Goal: Find specific page/section: Find specific page/section

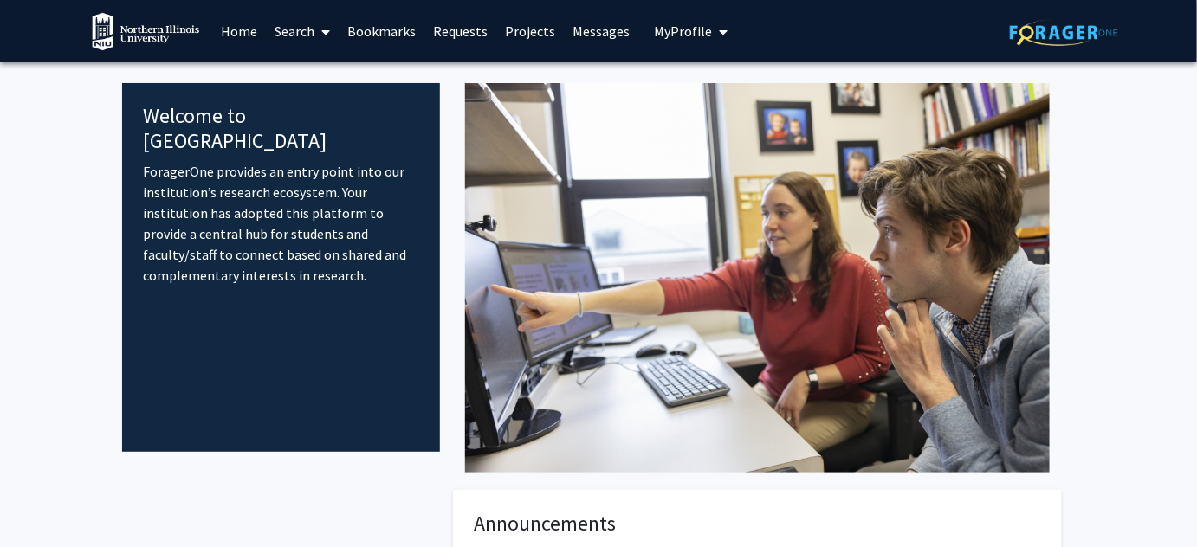
click at [294, 31] on link "Search" at bounding box center [302, 31] width 73 height 61
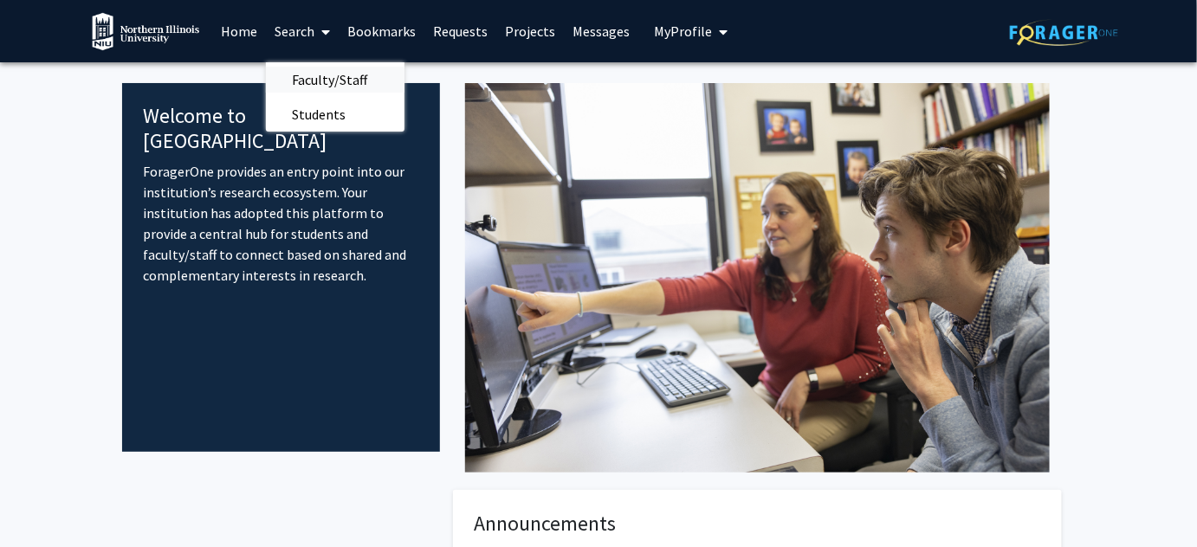
click at [303, 77] on span "Faculty/Staff" at bounding box center [329, 79] width 127 height 35
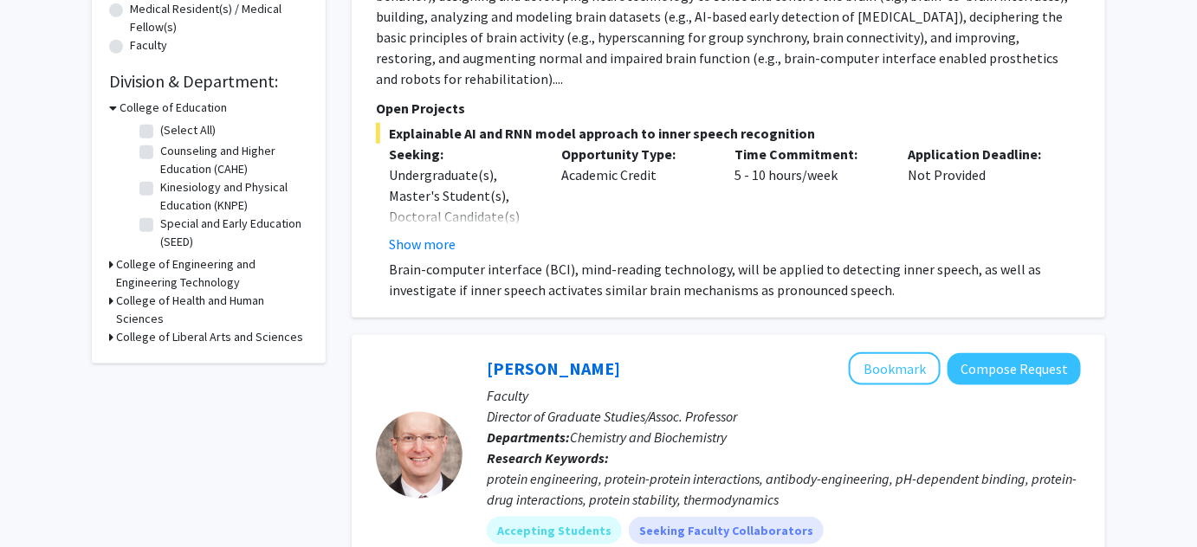
scroll to position [551, 0]
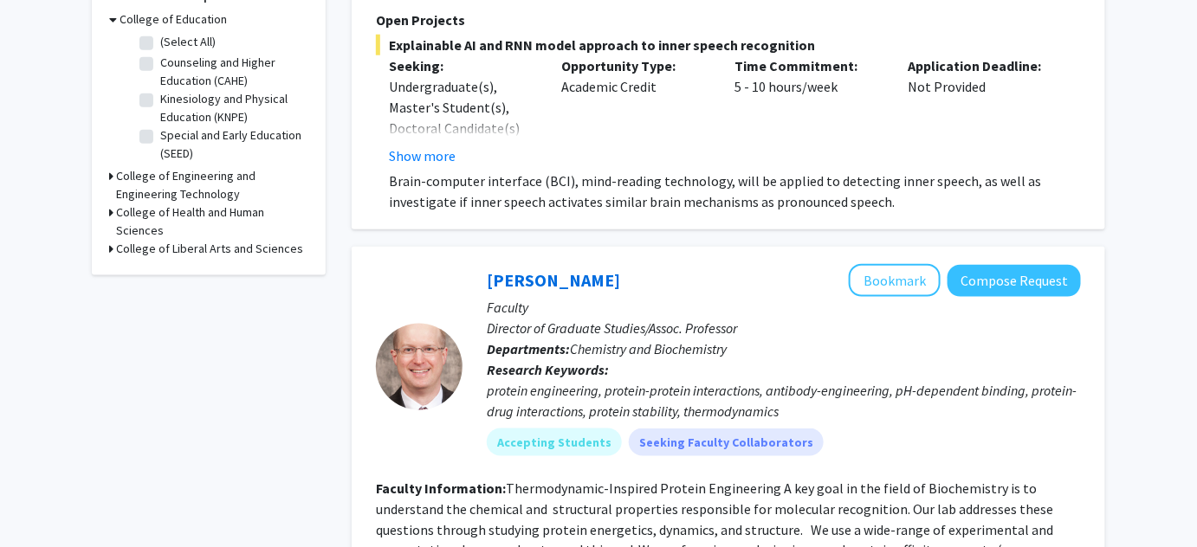
click at [116, 208] on h3 "College of Health and Human Sciences" at bounding box center [212, 222] width 192 height 36
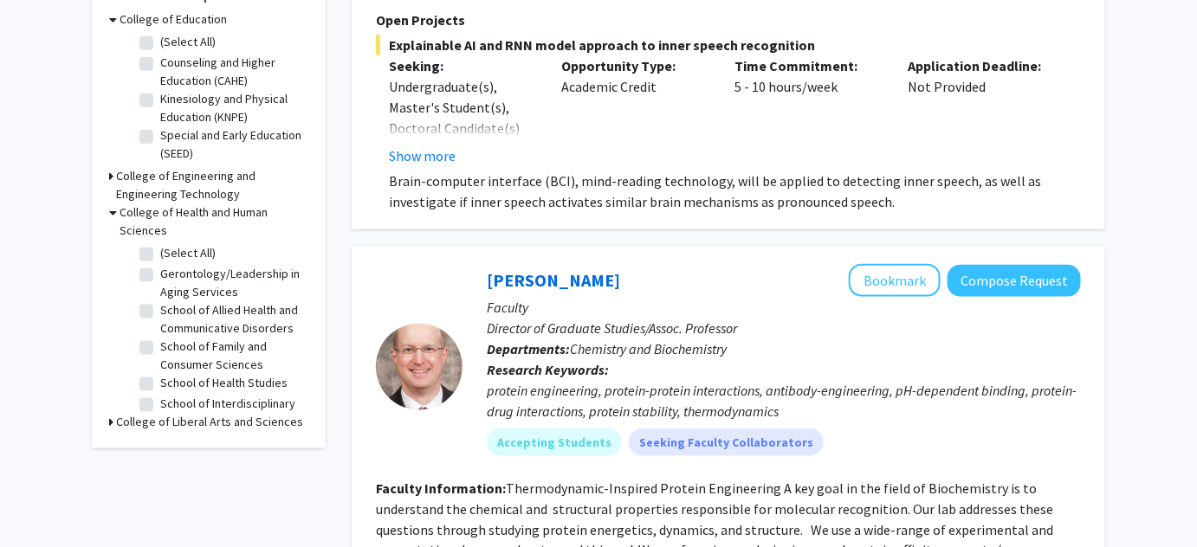
click at [118, 211] on div "College of Health and Human Sciences" at bounding box center [208, 222] width 199 height 36
click at [112, 211] on icon at bounding box center [113, 213] width 8 height 18
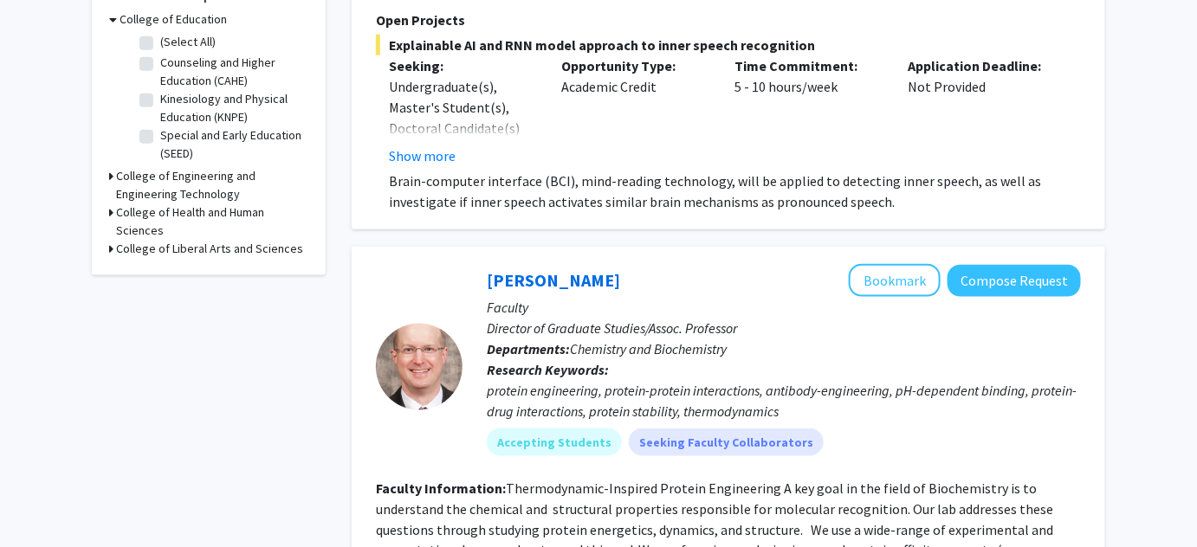
click at [128, 251] on h3 "College of Liberal Arts and Sciences" at bounding box center [209, 249] width 187 height 18
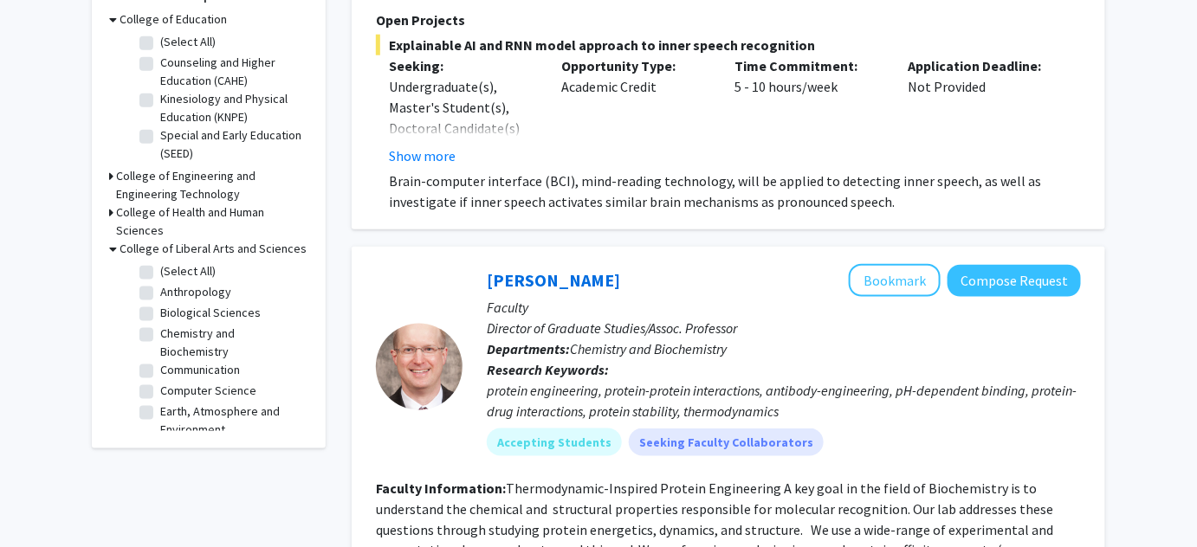
click at [160, 311] on label "Biological Sciences" at bounding box center [210, 313] width 100 height 18
click at [160, 311] on input "Biological Sciences" at bounding box center [165, 309] width 11 height 11
checkbox input "true"
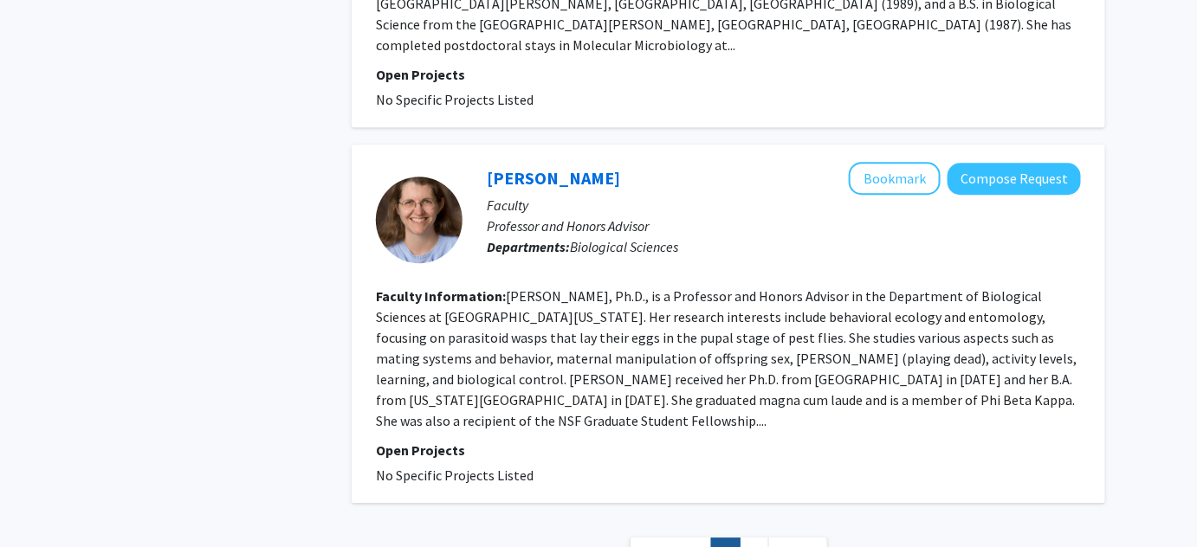
scroll to position [3629, 0]
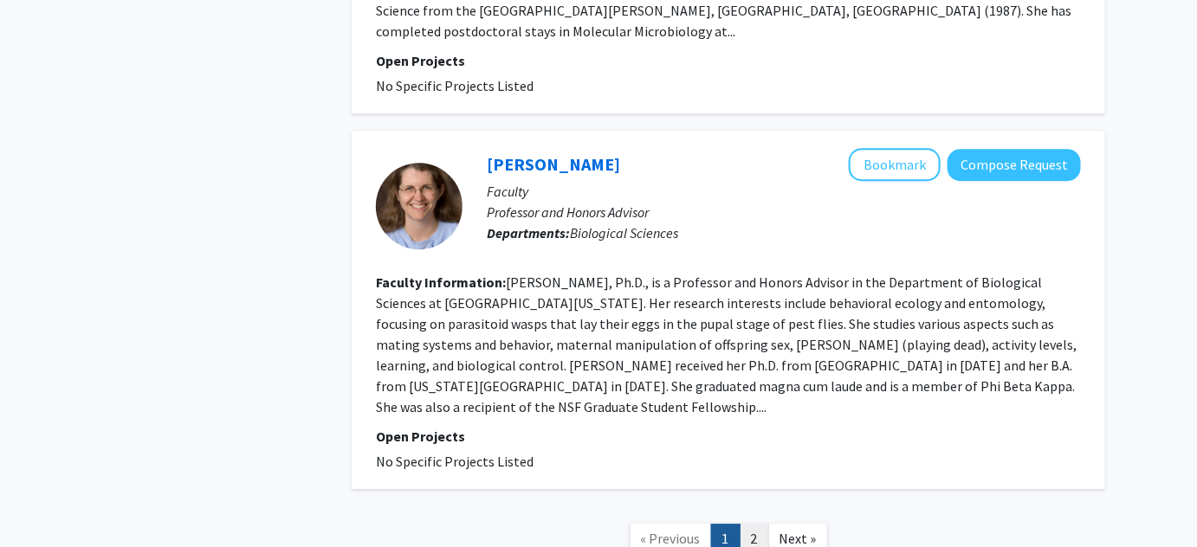
click at [748, 524] on link "2" at bounding box center [754, 539] width 29 height 30
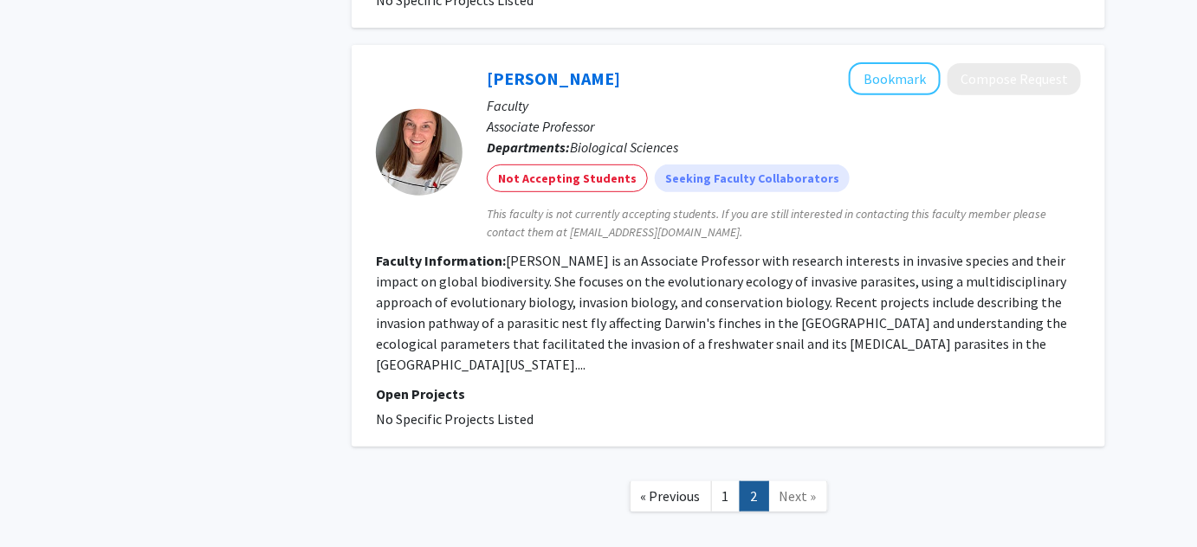
scroll to position [2394, 0]
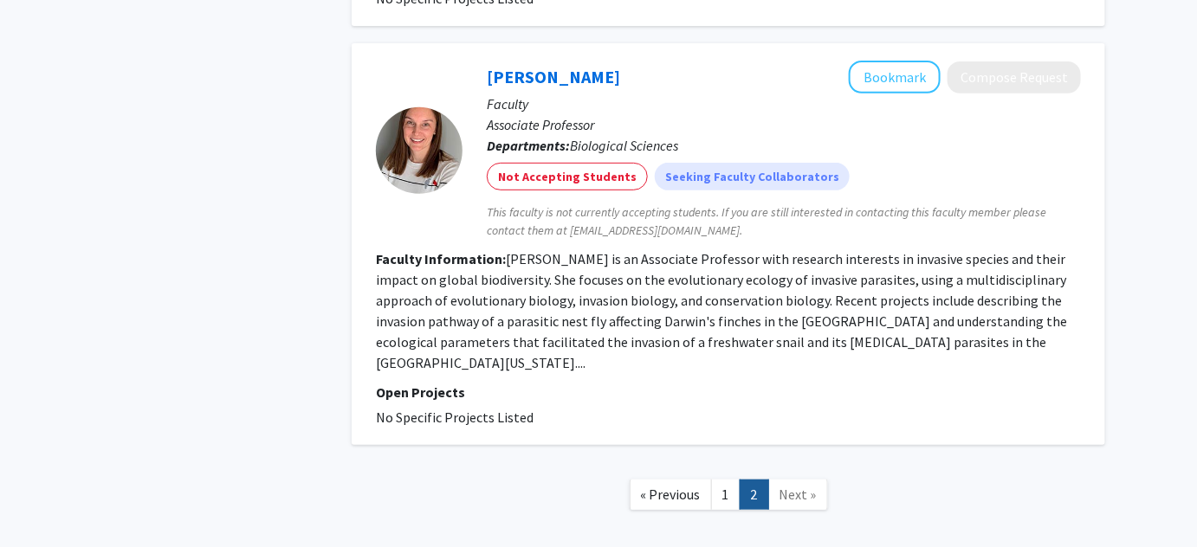
click at [727, 480] on link "1" at bounding box center [725, 495] width 29 height 30
